Goal: Understand process/instructions

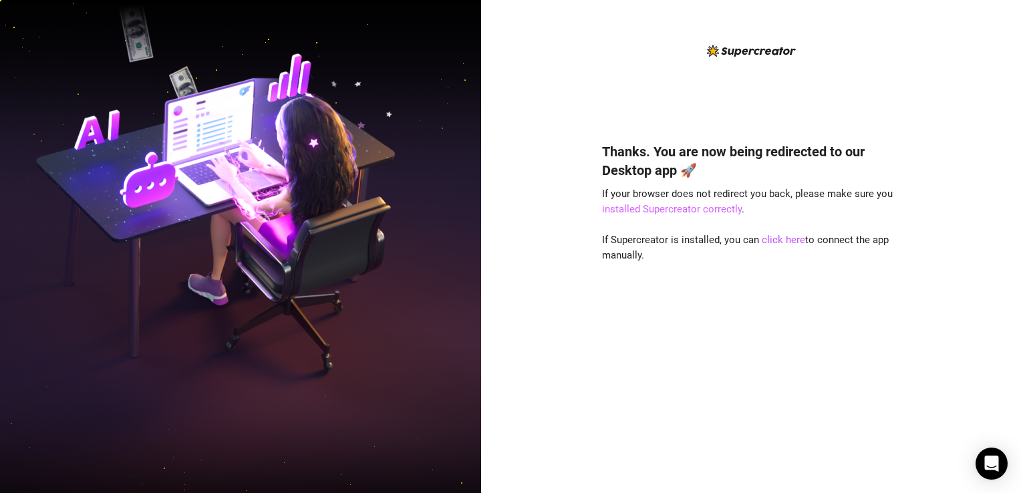
click at [693, 210] on link "installed Supercreator correctly" at bounding box center [672, 209] width 140 height 12
click at [788, 241] on link "click here" at bounding box center [783, 240] width 43 height 12
click at [789, 243] on link "click here" at bounding box center [783, 240] width 43 height 12
